Goal: Transaction & Acquisition: Purchase product/service

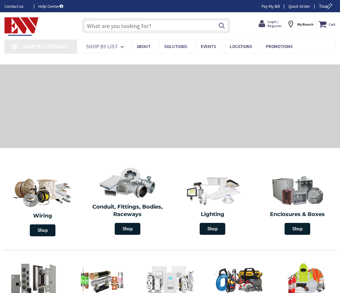
click at [267, 24] on icon at bounding box center [263, 24] width 9 height 10
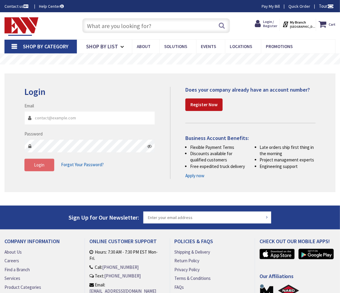
type input "[EMAIL_ADDRESS][DOMAIN_NAME]"
click at [34, 169] on button "Login" at bounding box center [39, 164] width 30 height 13
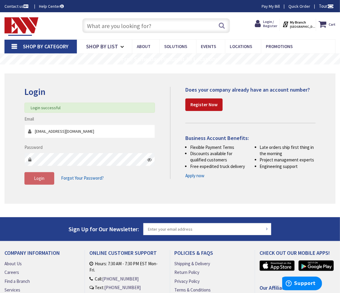
click at [126, 27] on input "text" at bounding box center [156, 25] width 148 height 15
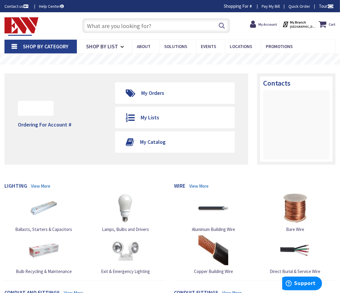
click at [126, 26] on input "text" at bounding box center [156, 25] width 148 height 15
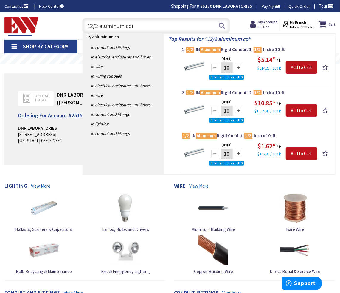
type input "12/2 aluminum coil"
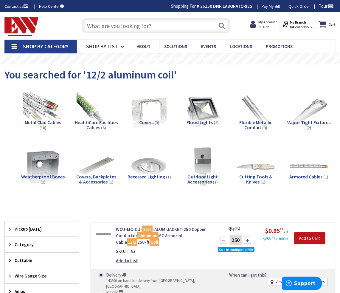
click at [139, 28] on input "text" at bounding box center [156, 25] width 148 height 15
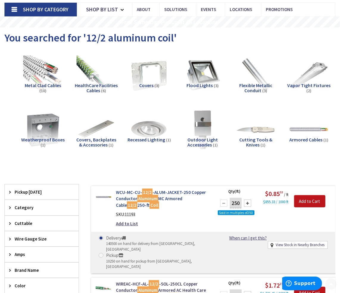
scroll to position [54, 0]
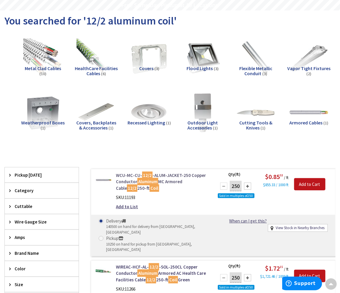
click at [174, 173] on link "WCU-MC-CU- 12/2 -ALUM-JACKET-250 Copper Conductor Aluminum MC Armored Cable 12/…" at bounding box center [162, 181] width 93 height 19
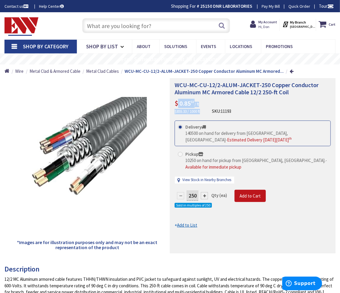
drag, startPoint x: 177, startPoint y: 100, endPoint x: 205, endPoint y: 111, distance: 30.2
click at [205, 110] on div "WCU-MC-CU-12/2-ALUM-JACKET-250 Copper Conductor Aluminum MC Armored Cable 12/2 …" at bounding box center [253, 97] width 156 height 33
click at [206, 111] on div "WCU-MC-CU-12/2-ALUM-JACKET-250 Copper Conductor Aluminum MC Armored Cable 12/2 …" at bounding box center [253, 97] width 156 height 33
click at [205, 111] on div "WCU-MC-CU-12/2-ALUM-JACKET-250 Copper Conductor Aluminum MC Armored Cable 12/2 …" at bounding box center [253, 97] width 156 height 33
click at [189, 105] on span "0.85 53" at bounding box center [186, 103] width 14 height 8
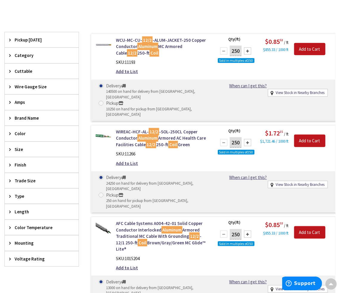
scroll to position [189, 0]
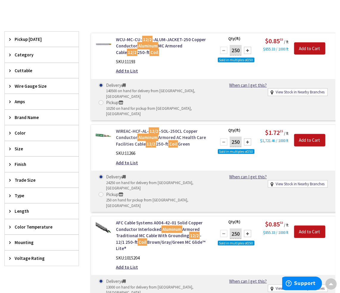
click at [169, 140] on mark "Coil" at bounding box center [173, 143] width 10 height 7
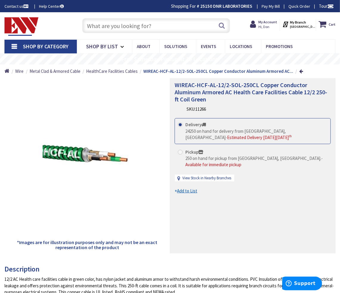
click at [213, 215] on div "WIREAC-HCF-AL-12/2-SOL-250CL Copper Conductor Aluminum Armored AC Health Care F…" at bounding box center [253, 165] width 166 height 175
